Goal: Task Accomplishment & Management: Manage account settings

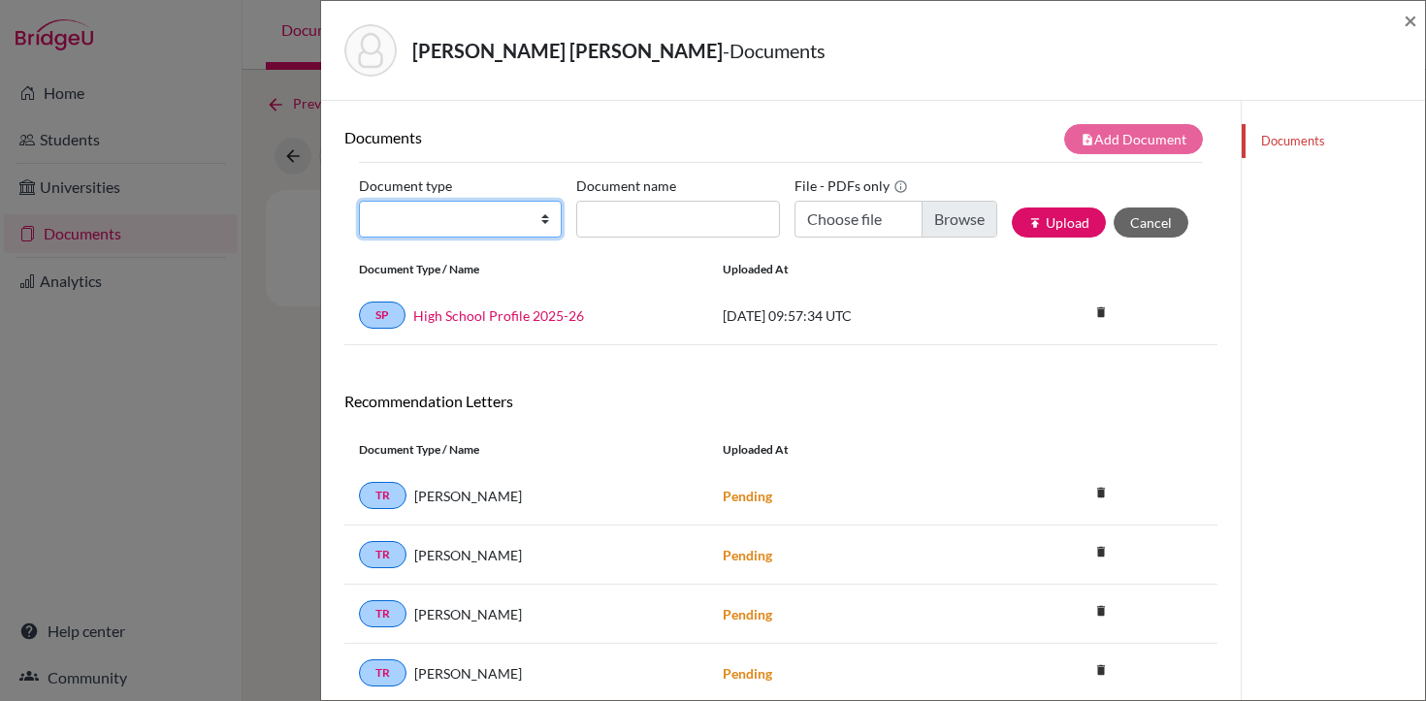
click at [531, 217] on select "Change explanation for Common App reports Counselor recommendation Internationa…" at bounding box center [460, 219] width 203 height 37
select select "1"
click at [359, 201] on select "Change explanation for Common App reports Counselor recommendation Internationa…" at bounding box center [460, 219] width 203 height 37
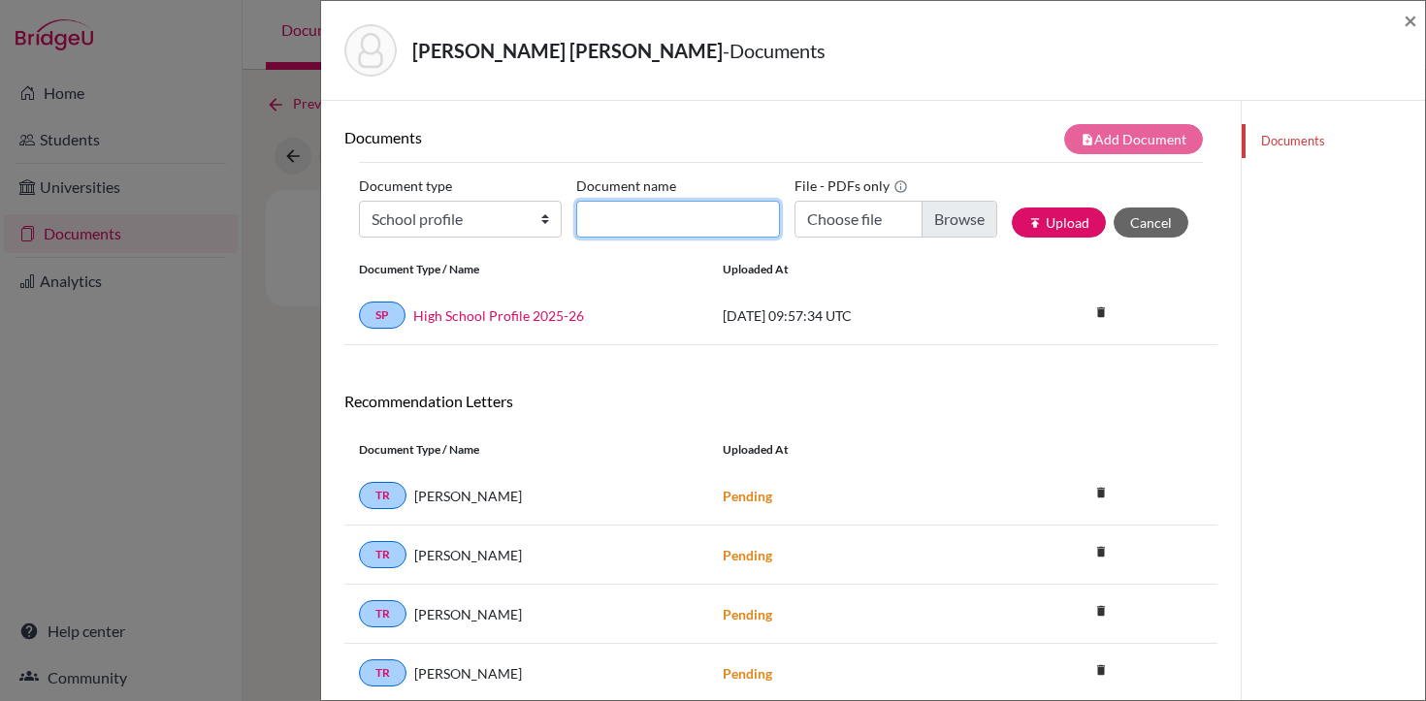
click at [698, 230] on input "Document name" at bounding box center [677, 219] width 203 height 37
type input "High School Profile 2025-26"
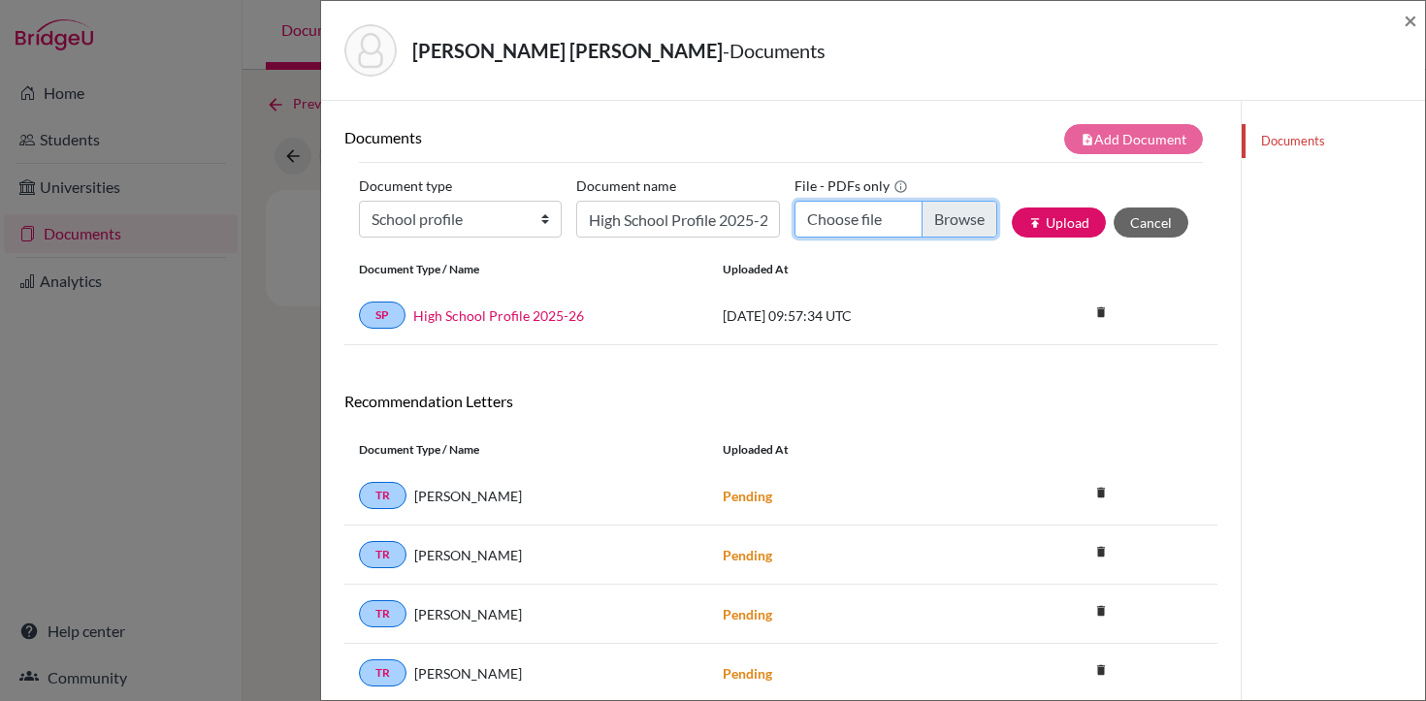
click at [865, 220] on input "Choose file" at bounding box center [896, 219] width 203 height 37
type input "C:\fakepath\LAS HS PROFILE [DATE]-[DATE].pdf"
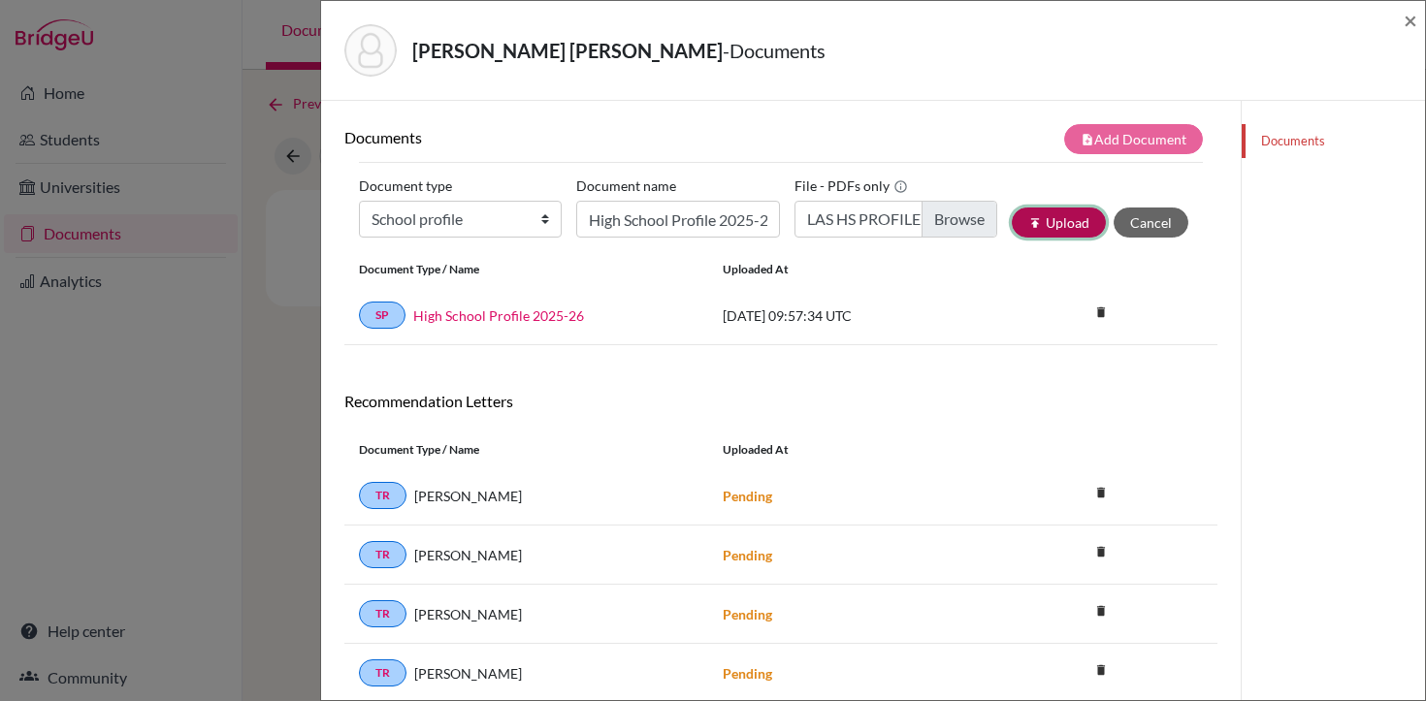
click at [1062, 228] on button "publish Upload" at bounding box center [1059, 223] width 94 height 30
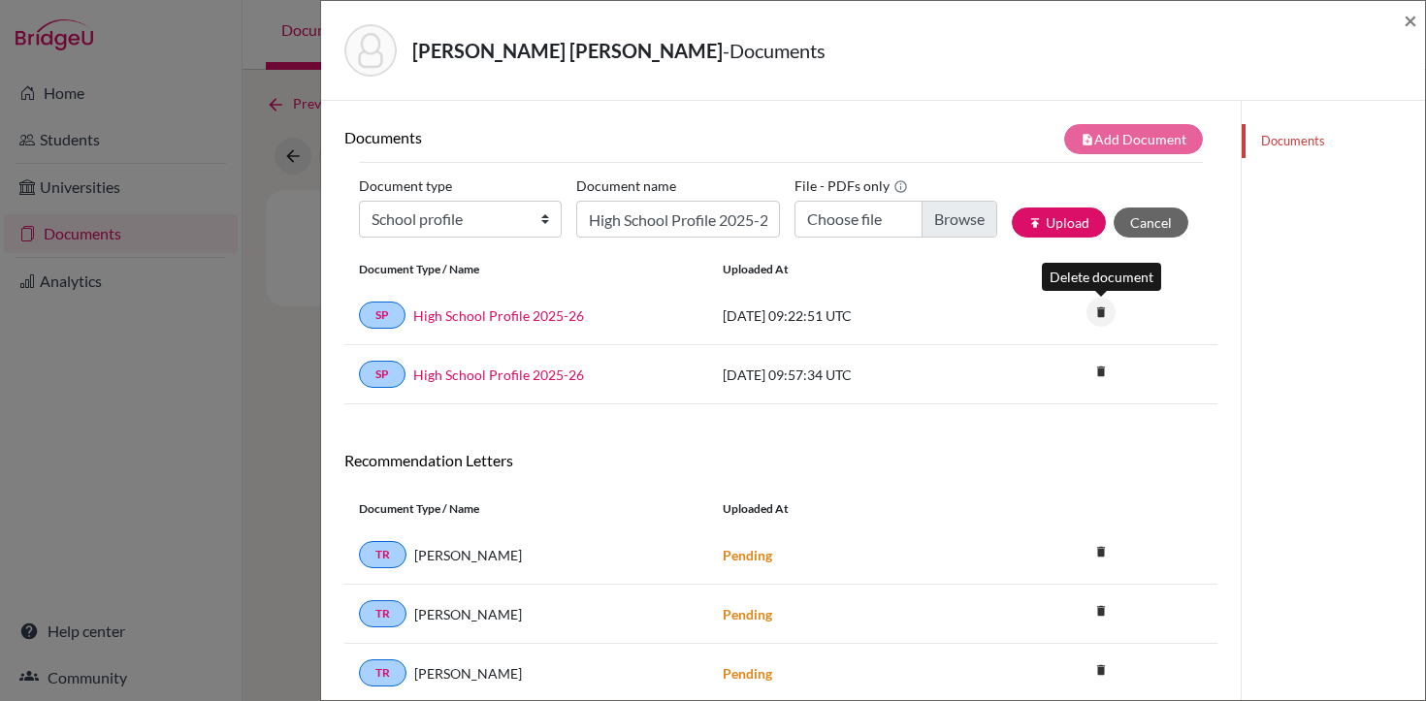
click at [1099, 316] on icon "delete" at bounding box center [1101, 312] width 29 height 29
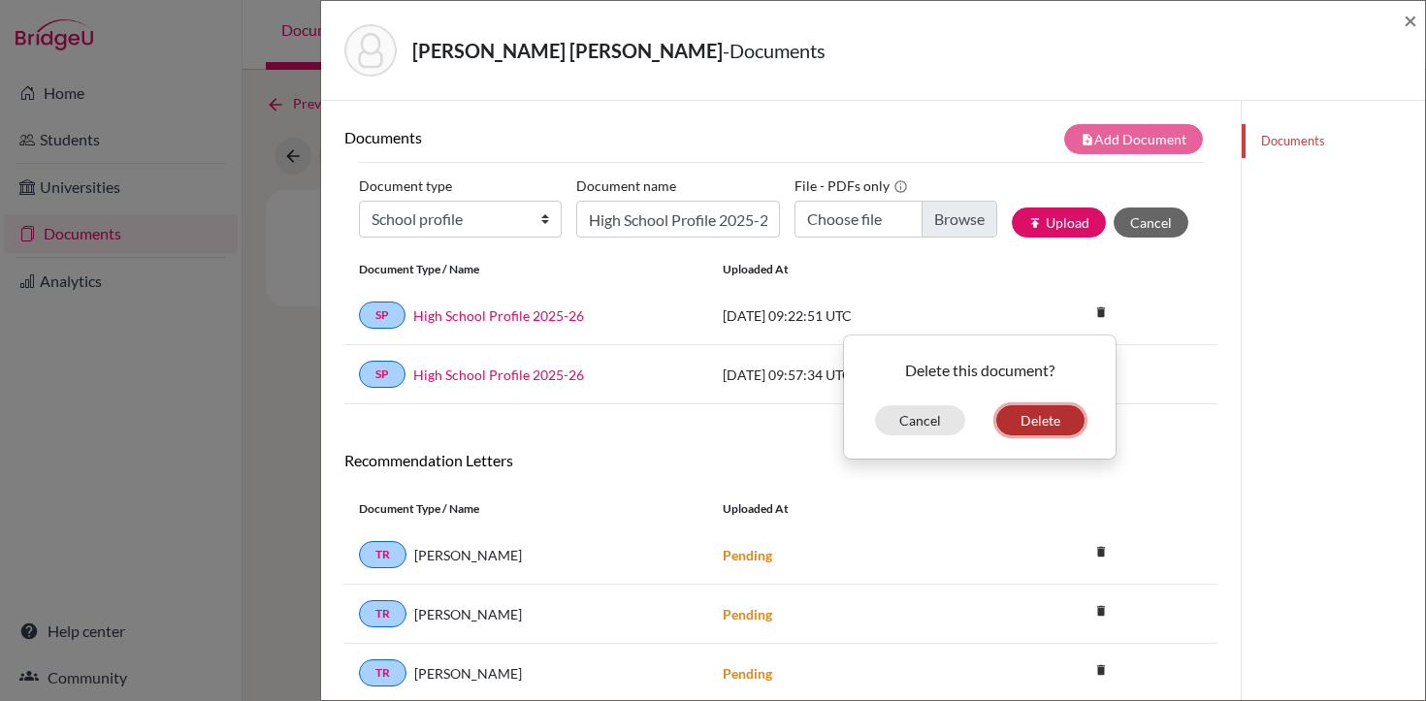
click at [1029, 432] on button "Delete" at bounding box center [1040, 421] width 88 height 30
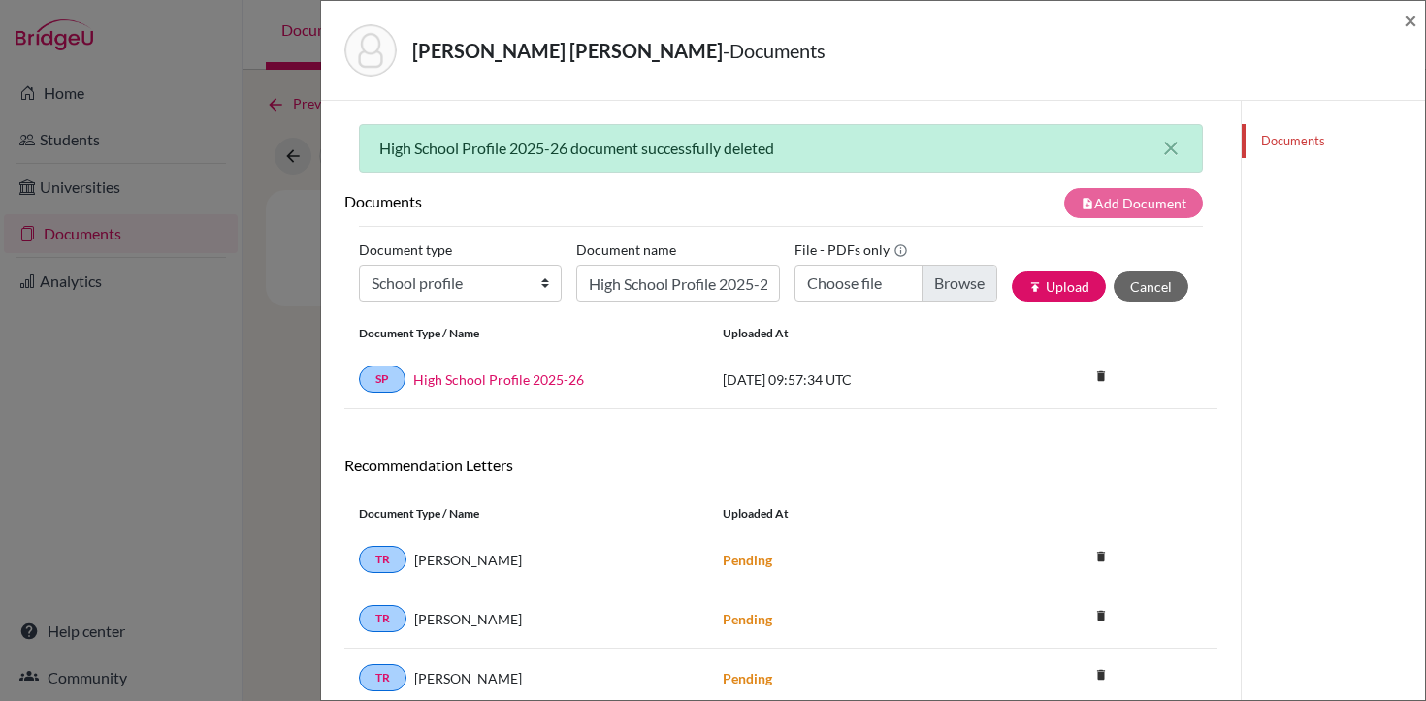
click at [1418, 24] on div "[PERSON_NAME] [PERSON_NAME] - Documents ×" at bounding box center [873, 51] width 1104 height 100
click at [1409, 21] on span "×" at bounding box center [1411, 20] width 14 height 28
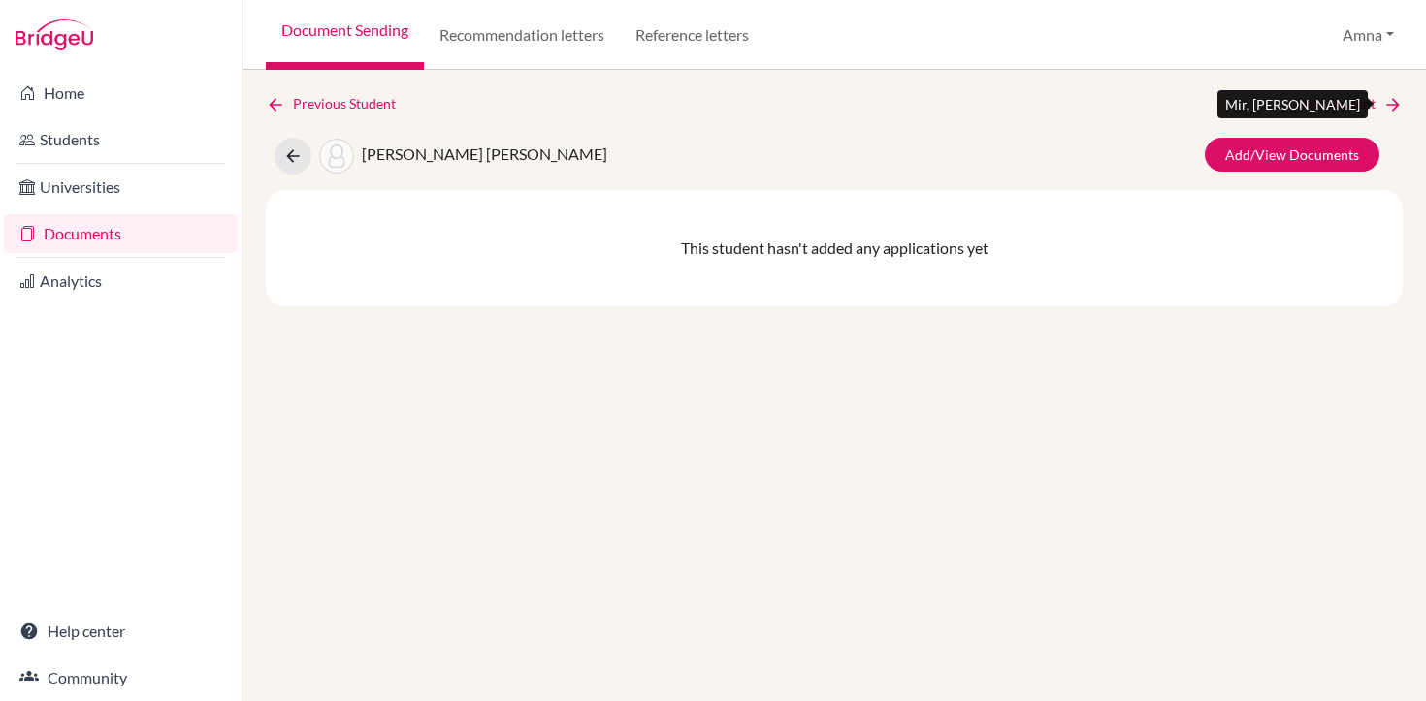
click at [1344, 105] on link "Next Student" at bounding box center [1350, 103] width 106 height 21
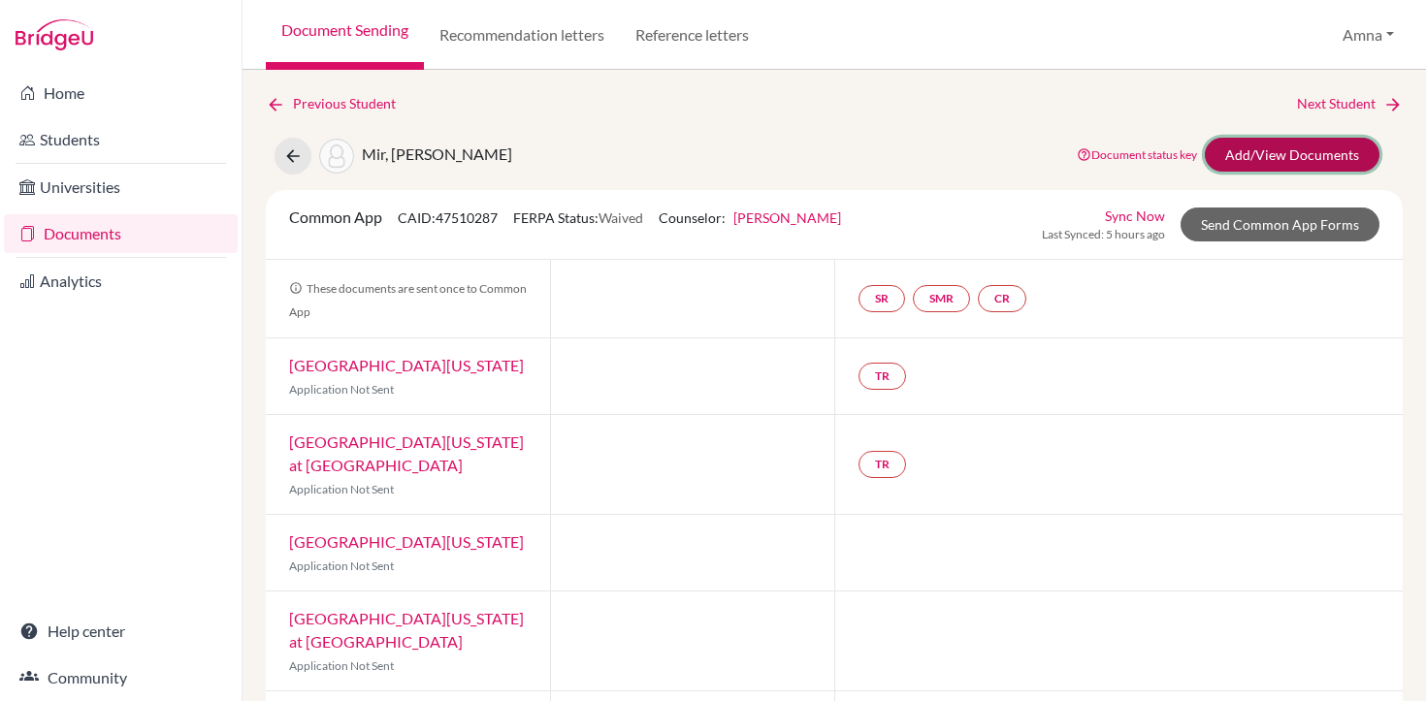
click at [1294, 155] on link "Add/View Documents" at bounding box center [1292, 155] width 175 height 34
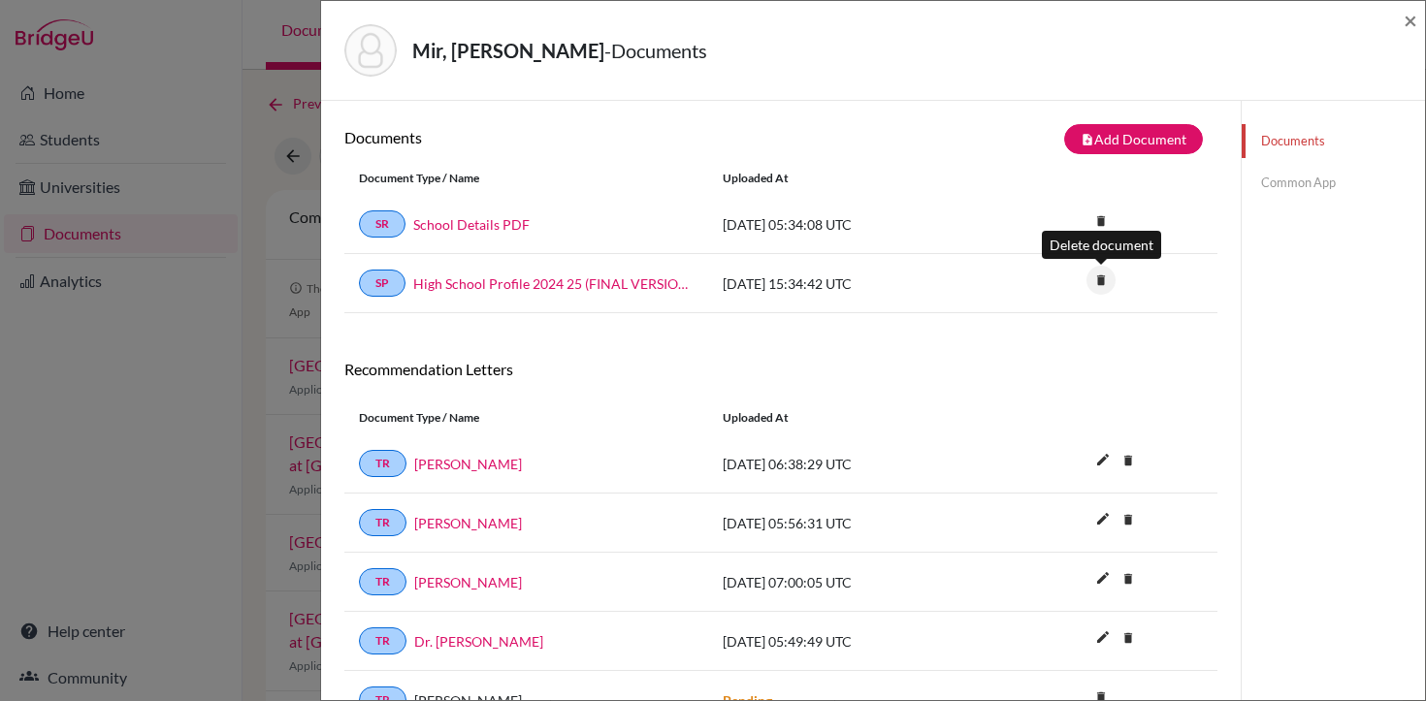
click at [1101, 276] on icon "delete" at bounding box center [1101, 280] width 29 height 29
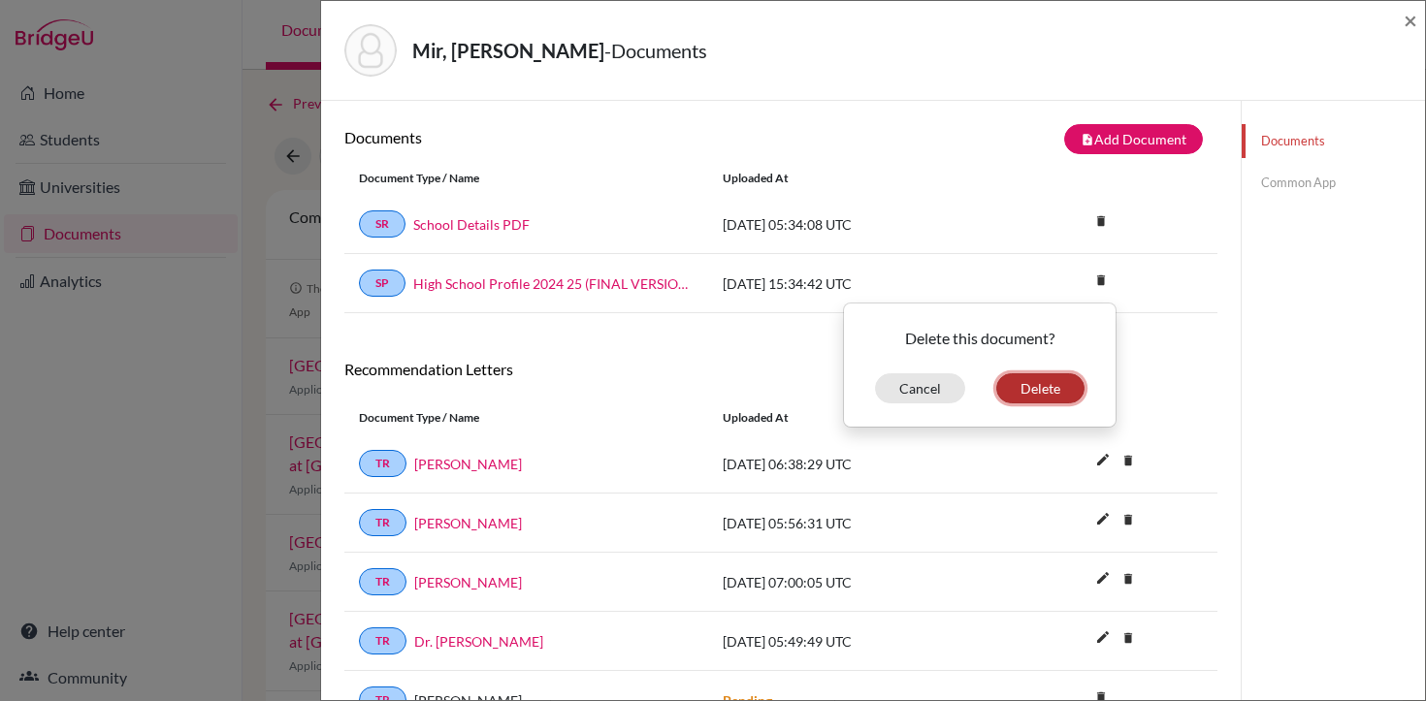
click at [1024, 400] on button "Delete" at bounding box center [1040, 389] width 88 height 30
